Goal: Task Accomplishment & Management: Use online tool/utility

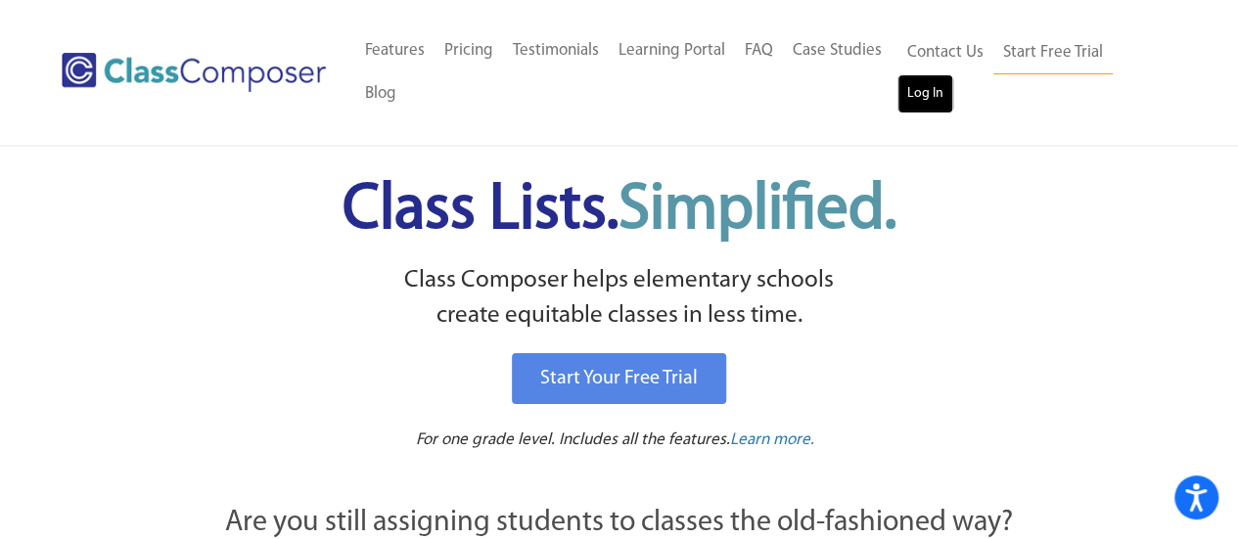
click at [933, 104] on link "Log In" at bounding box center [926, 93] width 56 height 39
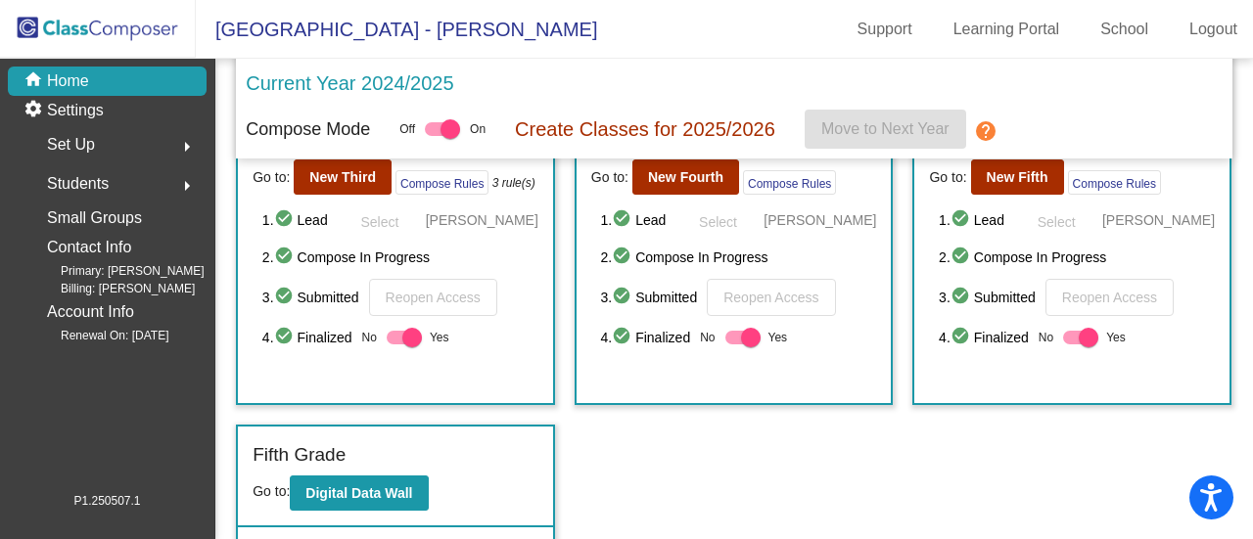
scroll to position [491, 0]
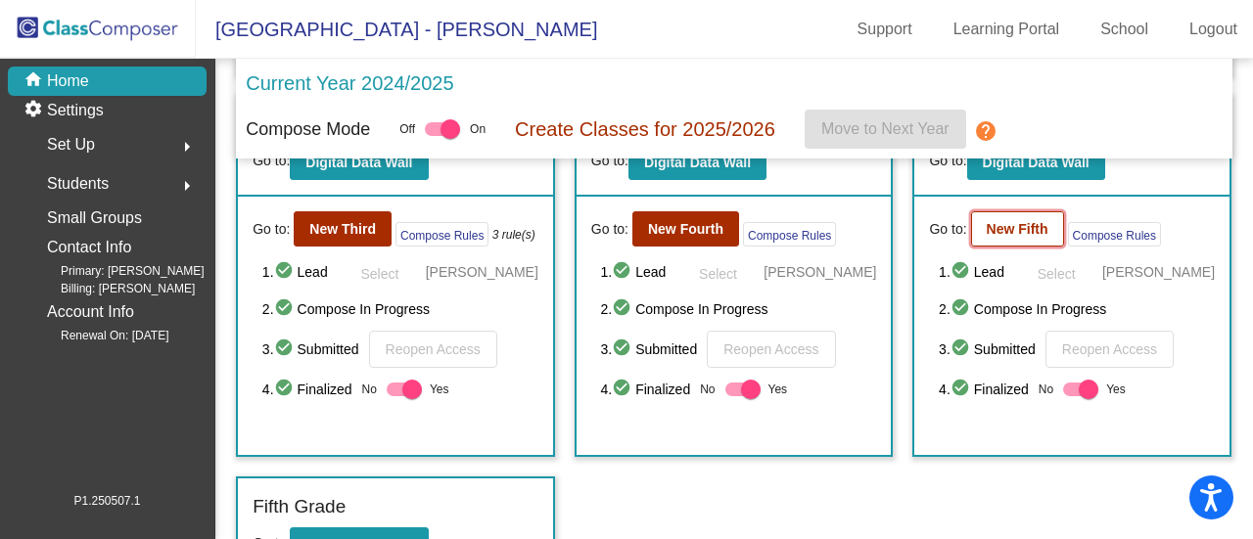
click at [1016, 227] on b "New Fifth" at bounding box center [1018, 229] width 62 height 16
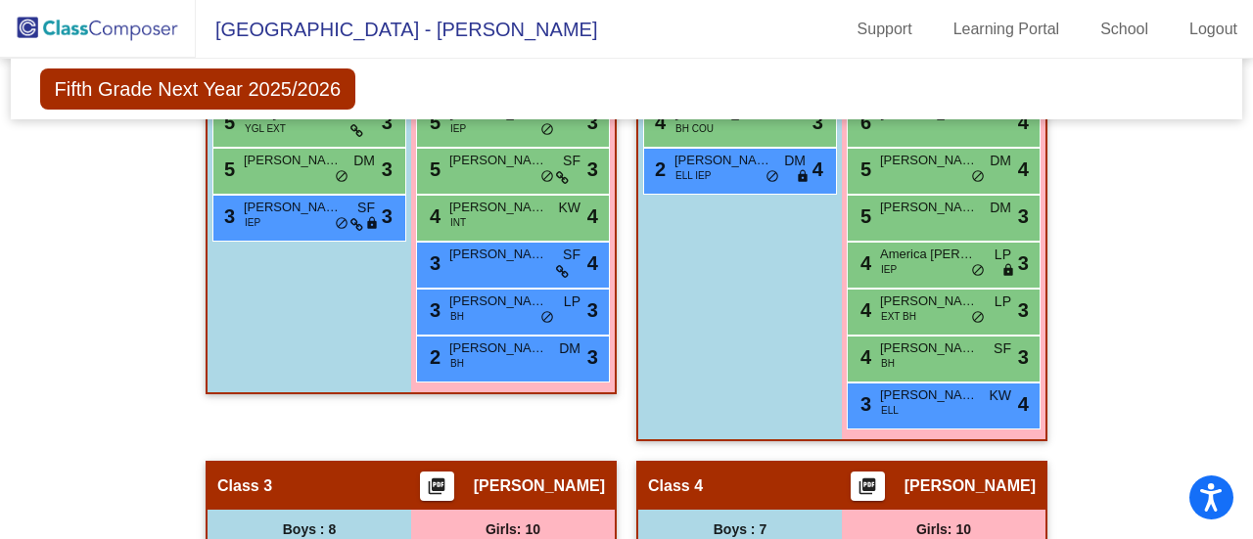
scroll to position [1049, 0]
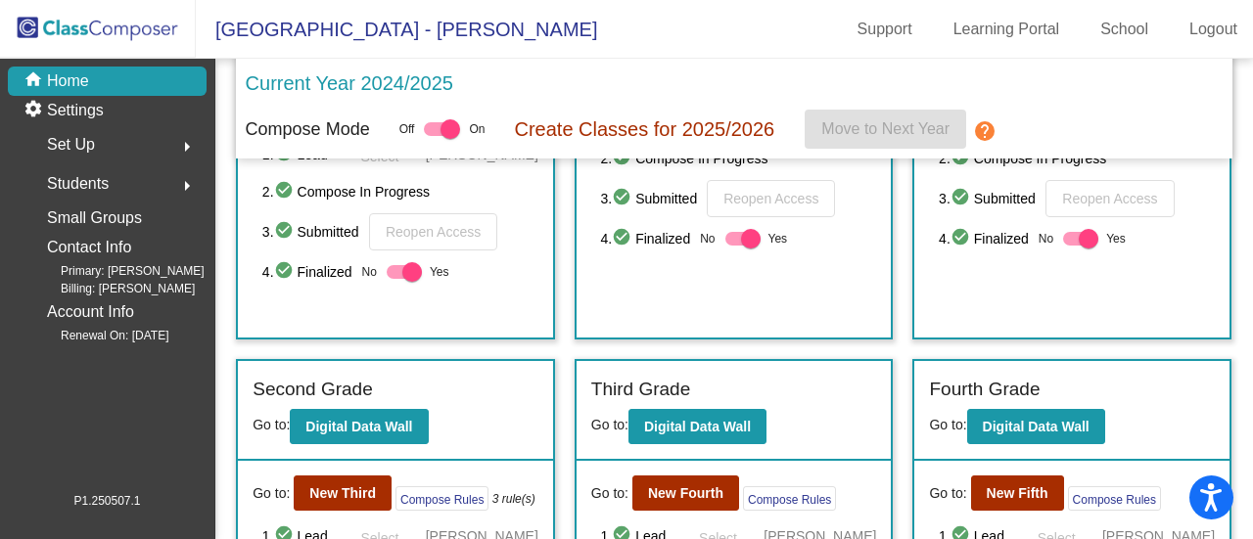
scroll to position [358, 0]
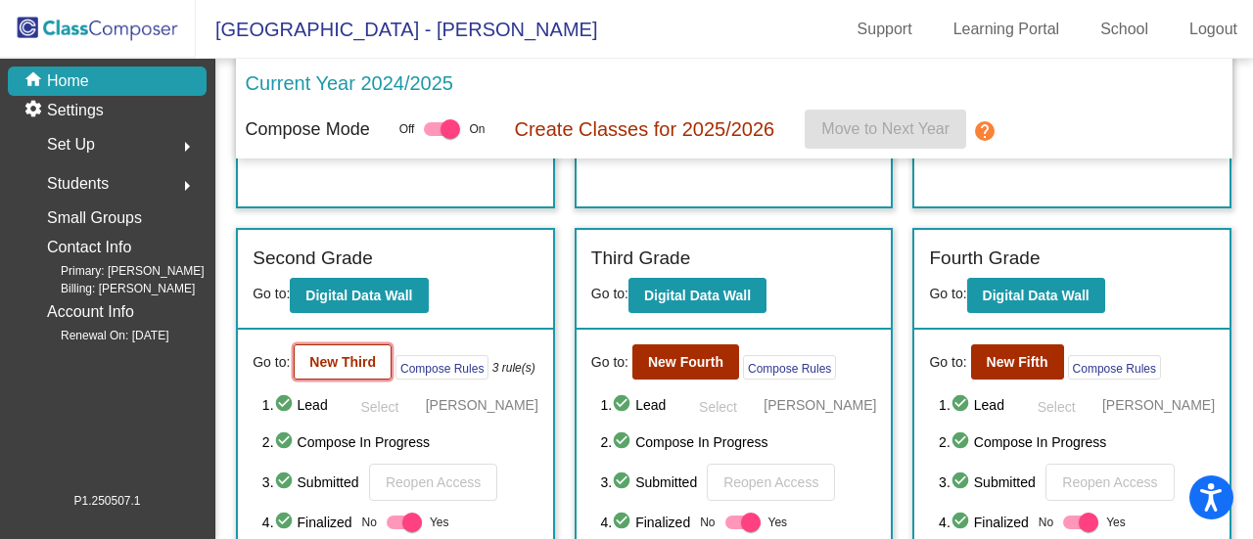
click at [359, 370] on button "New Third" at bounding box center [343, 362] width 98 height 35
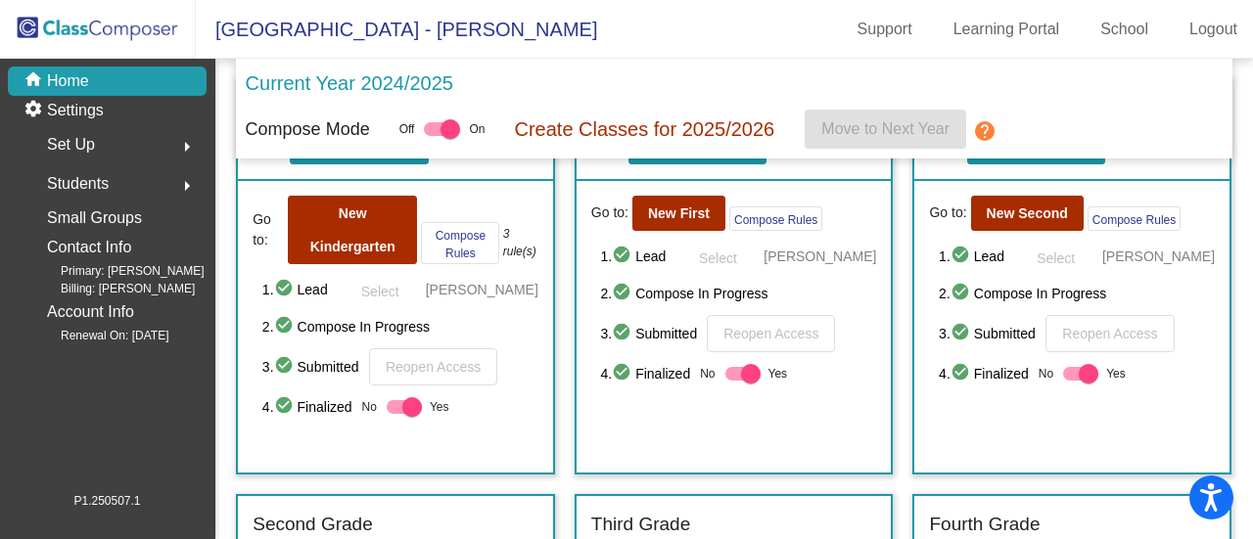
scroll to position [354, 0]
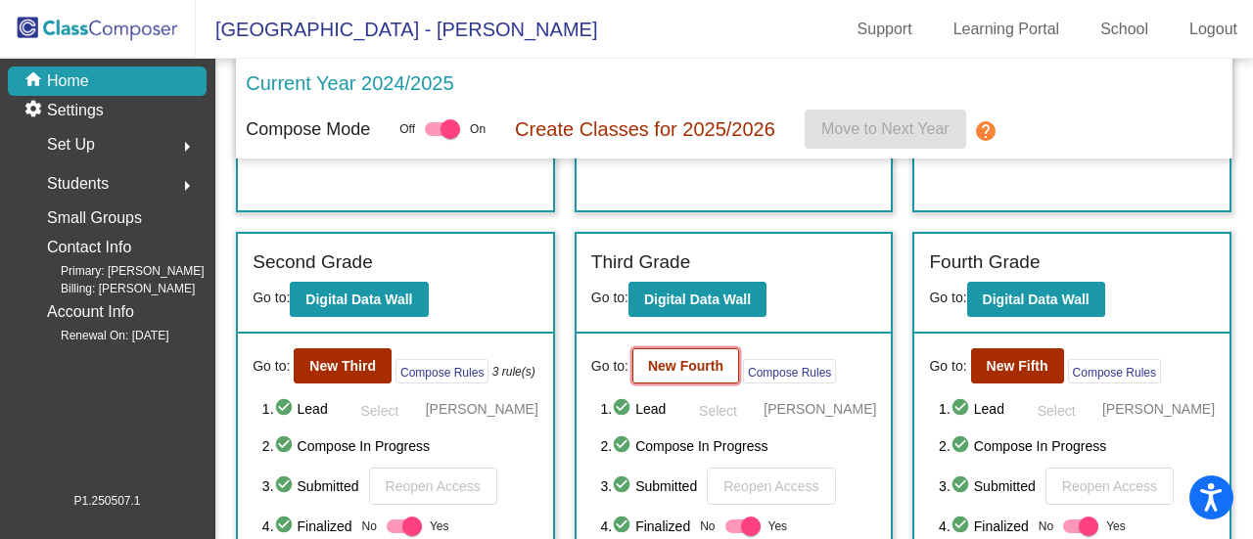
click at [675, 377] on button "New Fourth" at bounding box center [685, 365] width 107 height 35
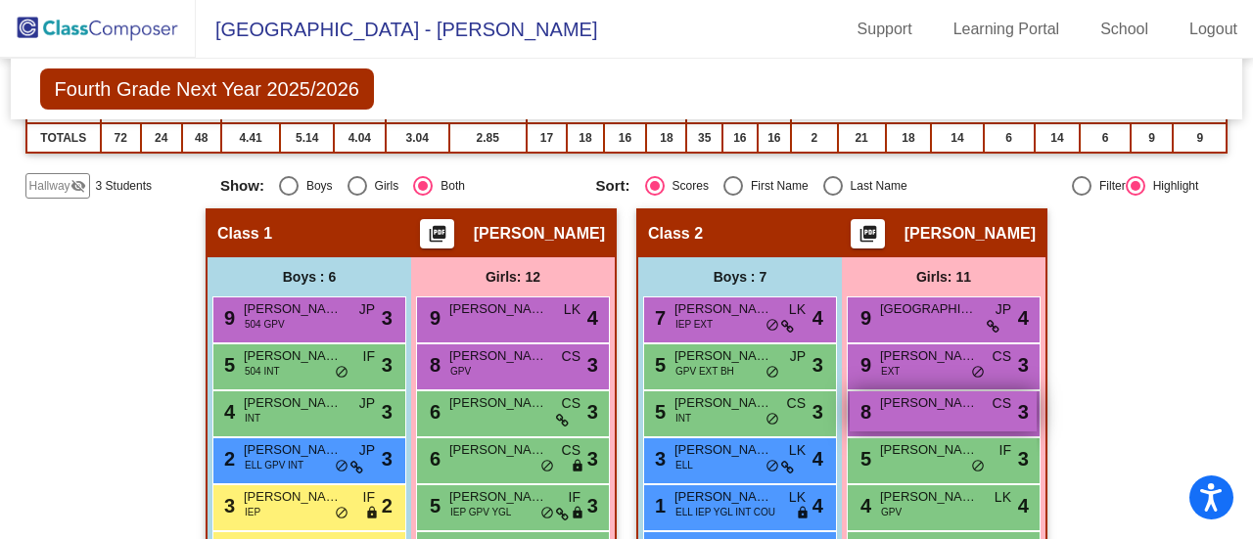
scroll to position [1049, 0]
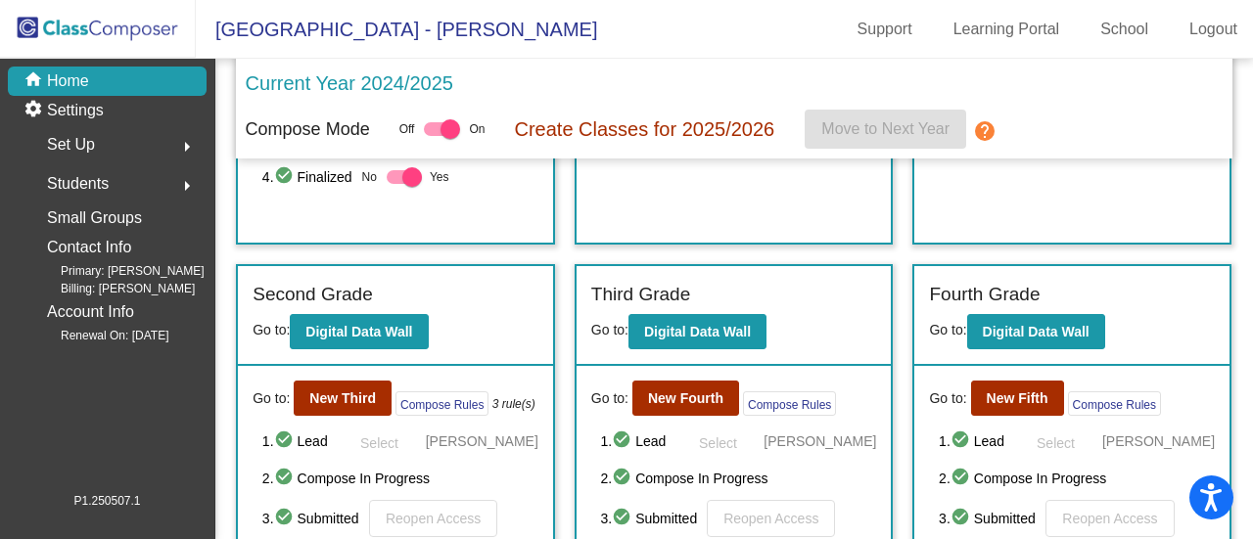
scroll to position [323, 0]
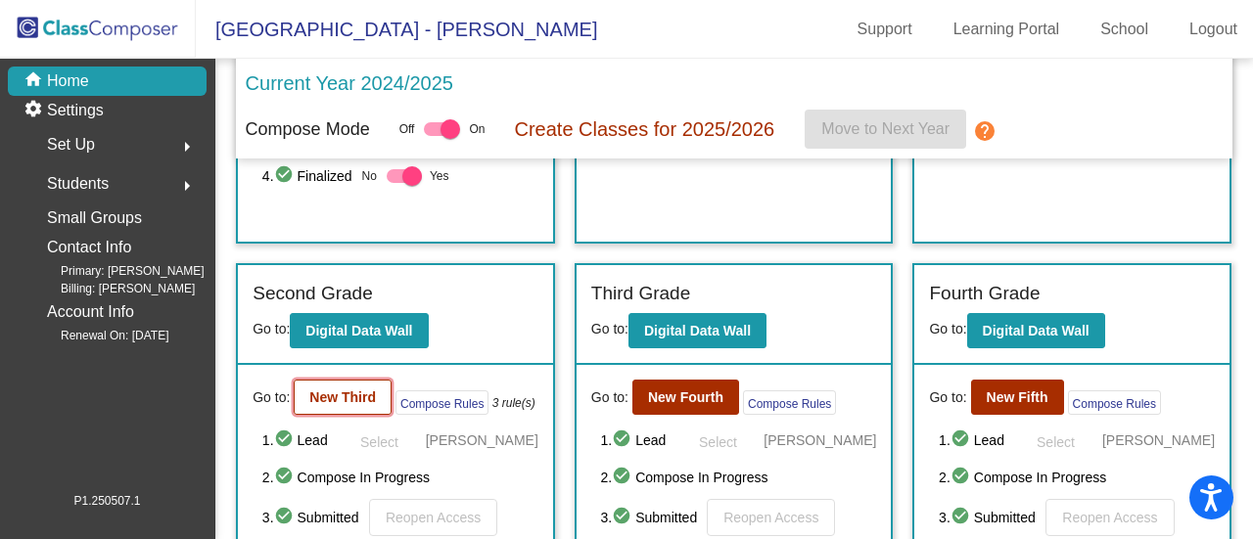
click at [372, 396] on b "New Third" at bounding box center [342, 398] width 67 height 16
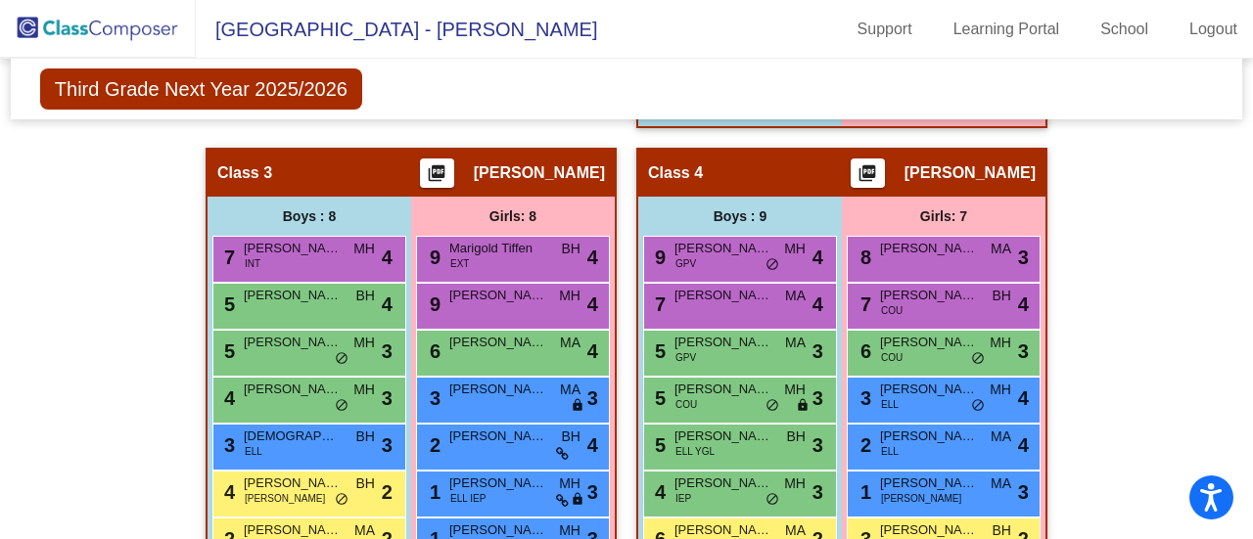
scroll to position [962, 0]
